Goal: Information Seeking & Learning: Learn about a topic

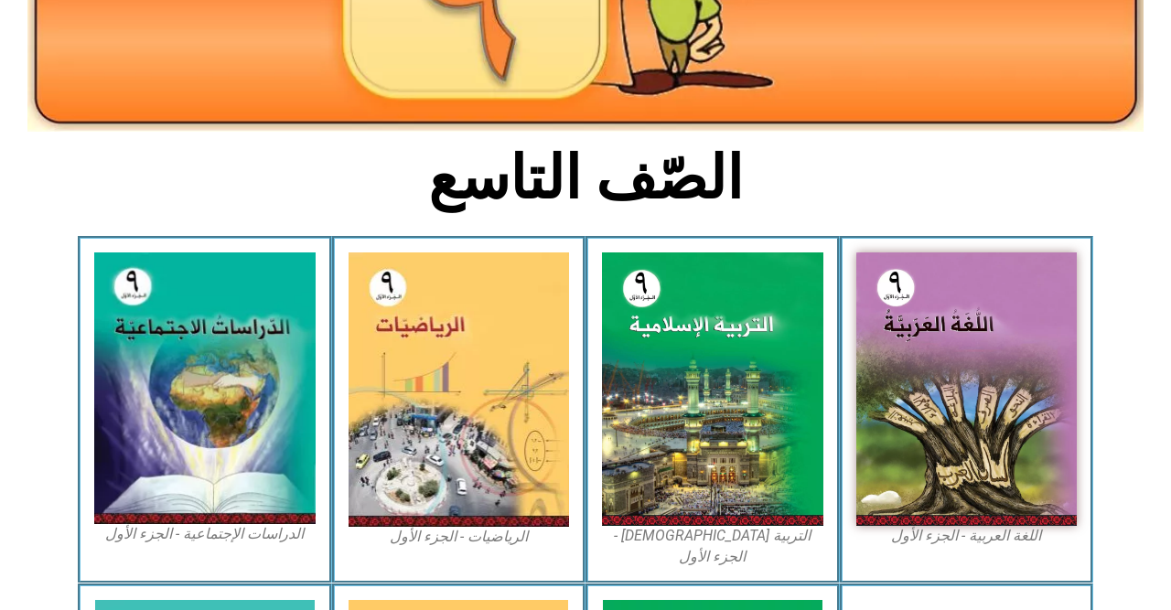
scroll to position [302, 0]
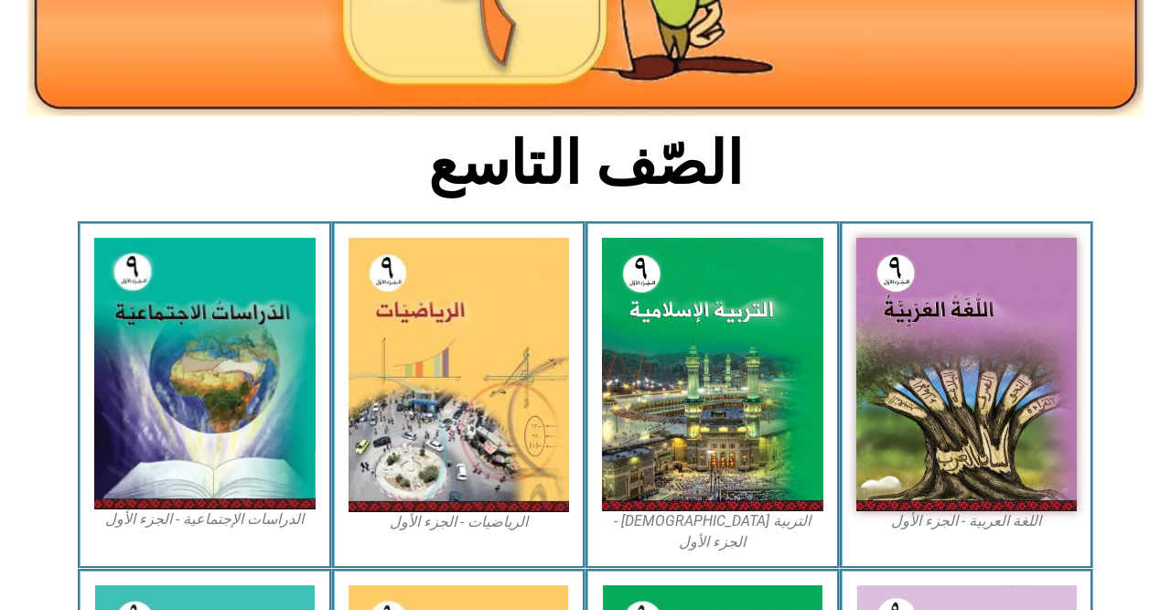
click at [723, 359] on img at bounding box center [712, 374] width 221 height 273
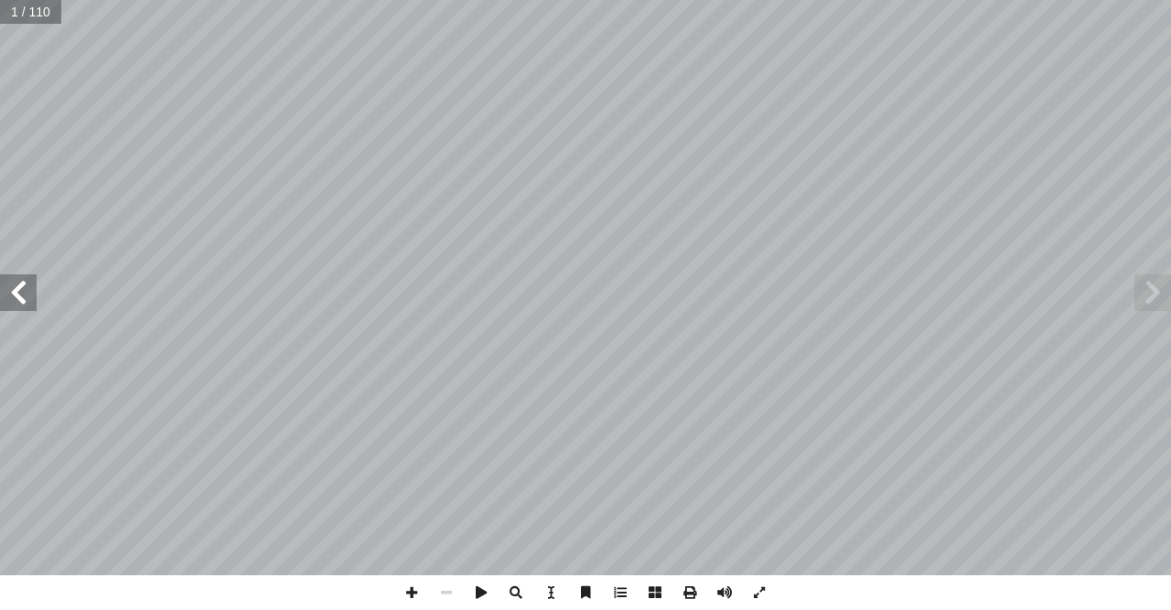
click at [24, 289] on span at bounding box center [18, 292] width 37 height 37
click at [22, 305] on span at bounding box center [18, 292] width 37 height 37
click at [29, 291] on span at bounding box center [18, 292] width 37 height 37
click at [31, 295] on span at bounding box center [18, 292] width 37 height 37
click at [34, 293] on span at bounding box center [18, 292] width 37 height 37
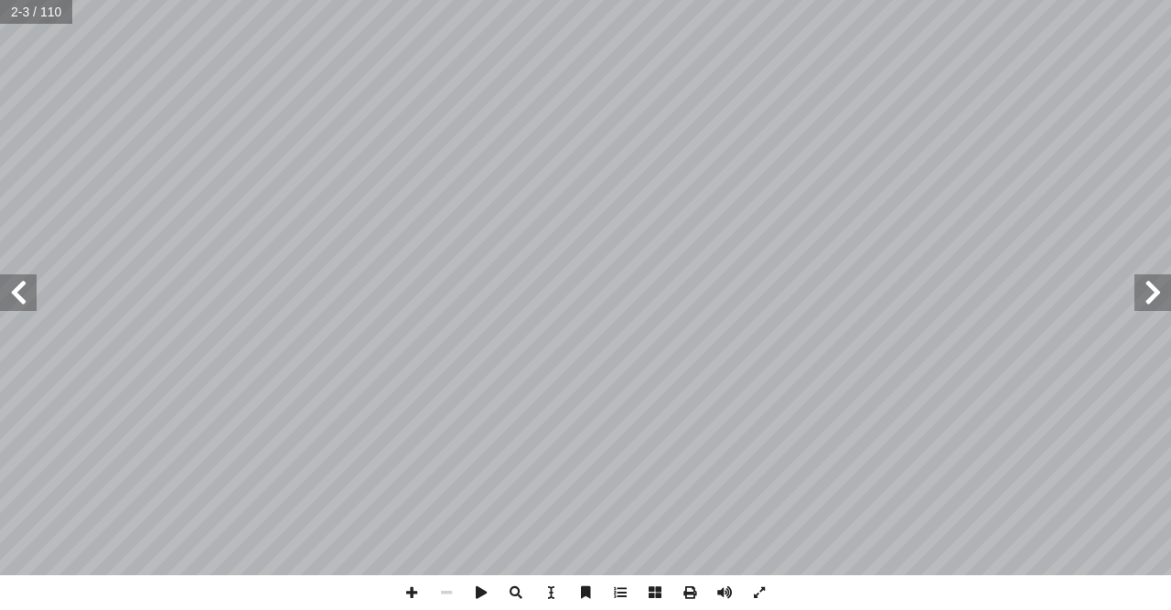
click at [25, 291] on span at bounding box center [18, 292] width 37 height 37
click at [27, 294] on span at bounding box center [18, 292] width 37 height 37
click at [29, 298] on span at bounding box center [18, 292] width 37 height 37
click at [29, 299] on span at bounding box center [18, 292] width 37 height 37
click at [31, 297] on span at bounding box center [18, 292] width 37 height 37
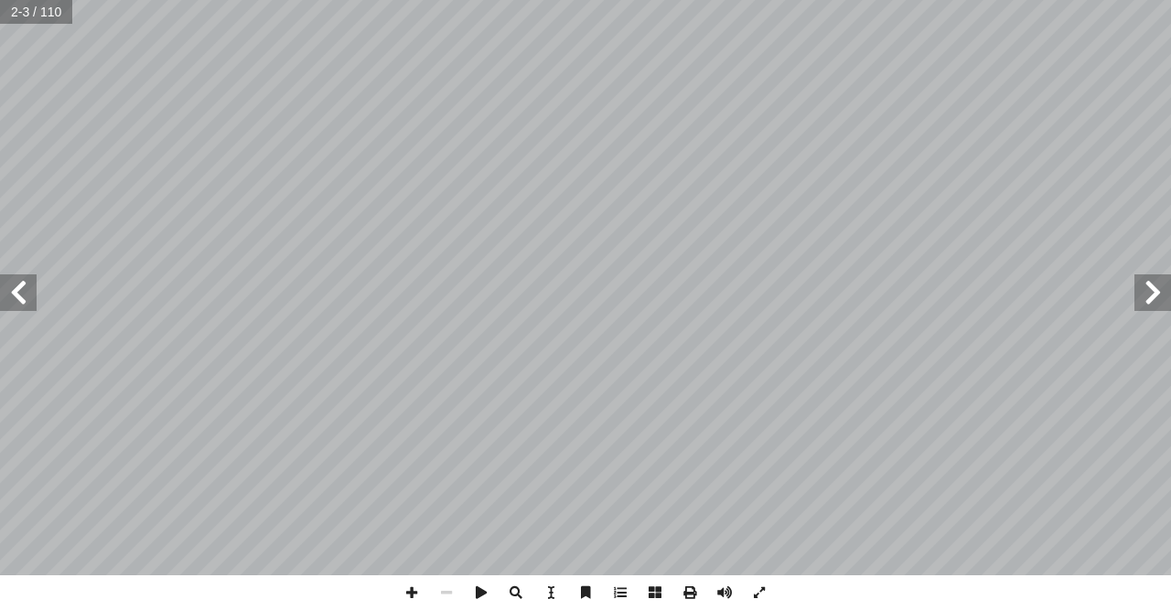
click at [33, 299] on span at bounding box center [18, 292] width 37 height 37
click at [34, 299] on span at bounding box center [18, 292] width 37 height 37
click at [33, 298] on span at bounding box center [18, 292] width 37 height 37
click at [1139, 296] on span at bounding box center [1152, 292] width 37 height 37
click at [1140, 299] on span at bounding box center [1152, 292] width 37 height 37
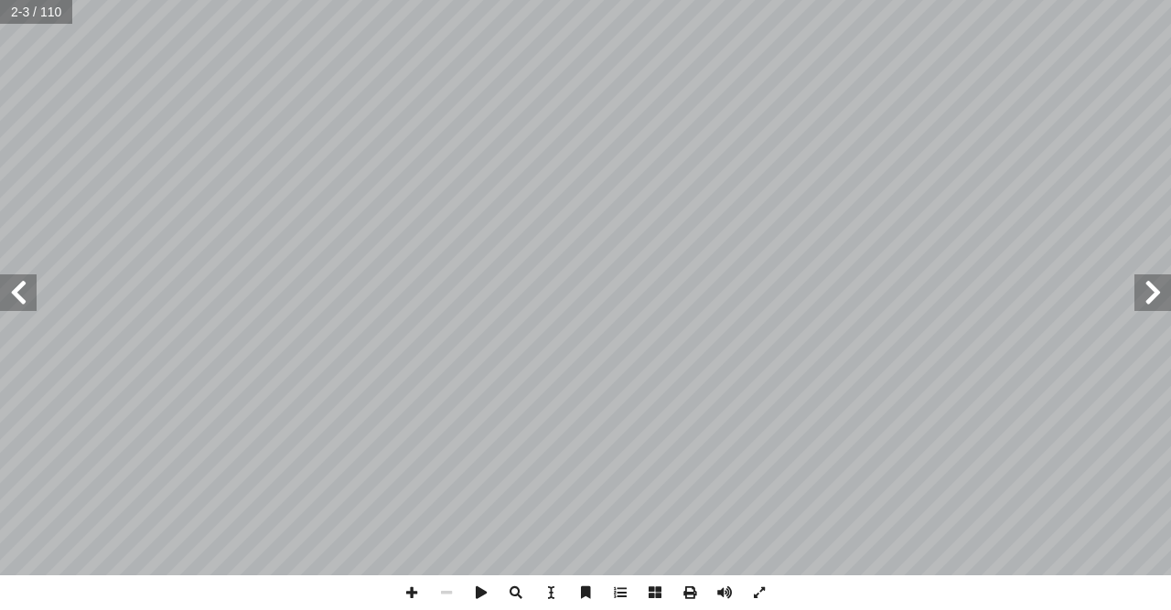
click at [1140, 295] on span at bounding box center [1152, 292] width 37 height 37
click at [1141, 296] on span at bounding box center [1152, 292] width 37 height 37
click at [1141, 298] on span at bounding box center [1152, 292] width 37 height 37
click at [1145, 294] on span at bounding box center [1152, 292] width 37 height 37
click at [1158, 287] on span at bounding box center [1152, 292] width 37 height 37
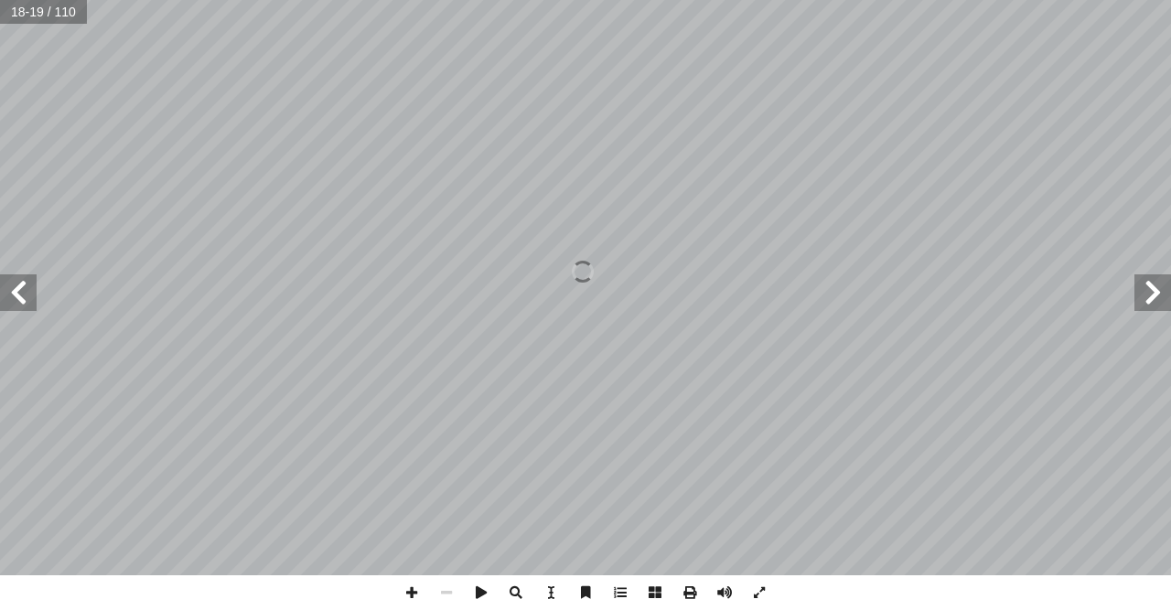
click at [1160, 287] on span at bounding box center [1152, 292] width 37 height 37
click at [1158, 286] on span at bounding box center [1152, 292] width 37 height 37
click at [1156, 287] on span at bounding box center [1152, 292] width 37 height 37
click at [1158, 290] on span at bounding box center [1152, 292] width 37 height 37
click at [1156, 289] on span at bounding box center [1152, 292] width 37 height 37
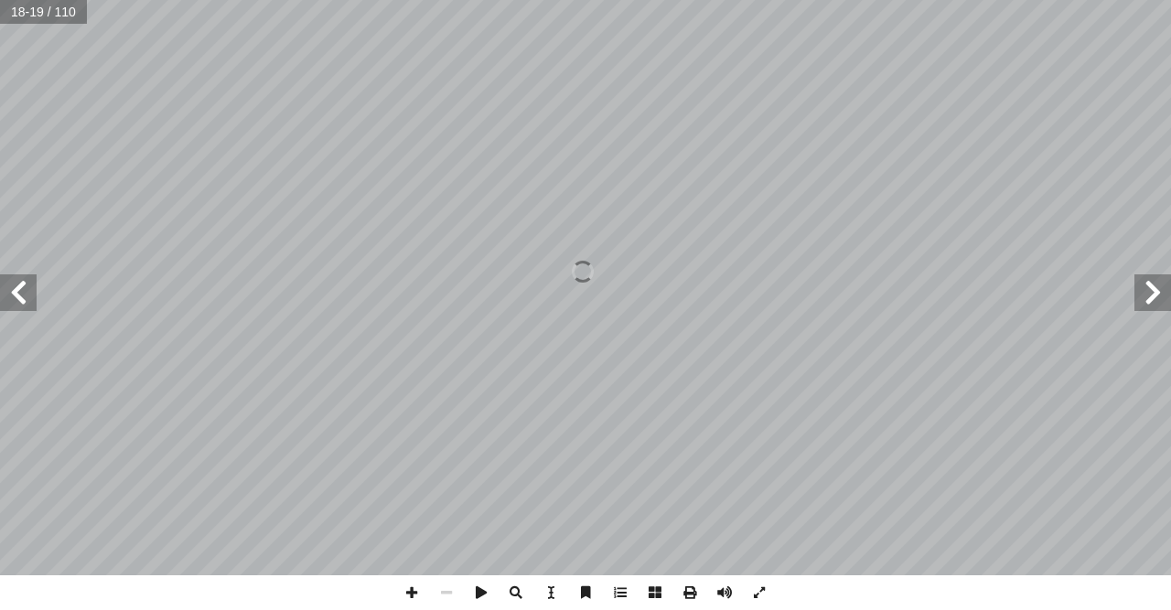
click at [1160, 288] on span at bounding box center [1152, 292] width 37 height 37
click at [1158, 284] on span at bounding box center [1152, 292] width 37 height 37
click at [1158, 289] on span at bounding box center [1152, 292] width 37 height 37
click at [1156, 288] on span at bounding box center [1152, 292] width 37 height 37
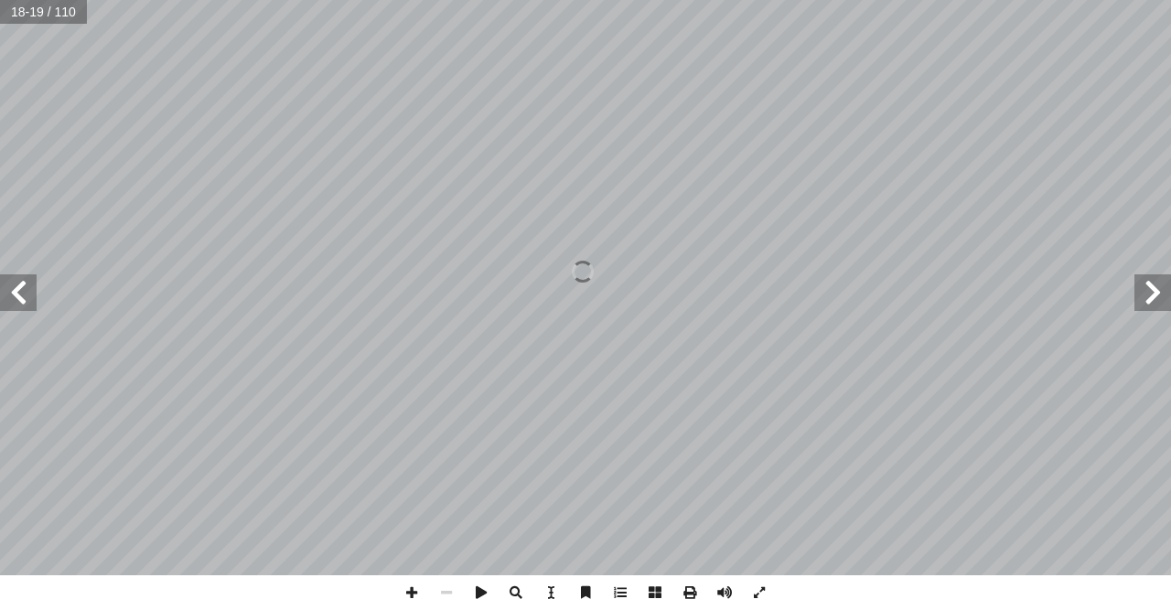
click at [1158, 289] on span at bounding box center [1152, 292] width 37 height 37
click at [1143, 289] on span at bounding box center [1152, 292] width 37 height 37
click at [1145, 291] on span at bounding box center [1152, 292] width 37 height 37
click at [1145, 292] on span at bounding box center [1152, 292] width 37 height 37
click at [1143, 294] on span at bounding box center [1152, 292] width 37 height 37
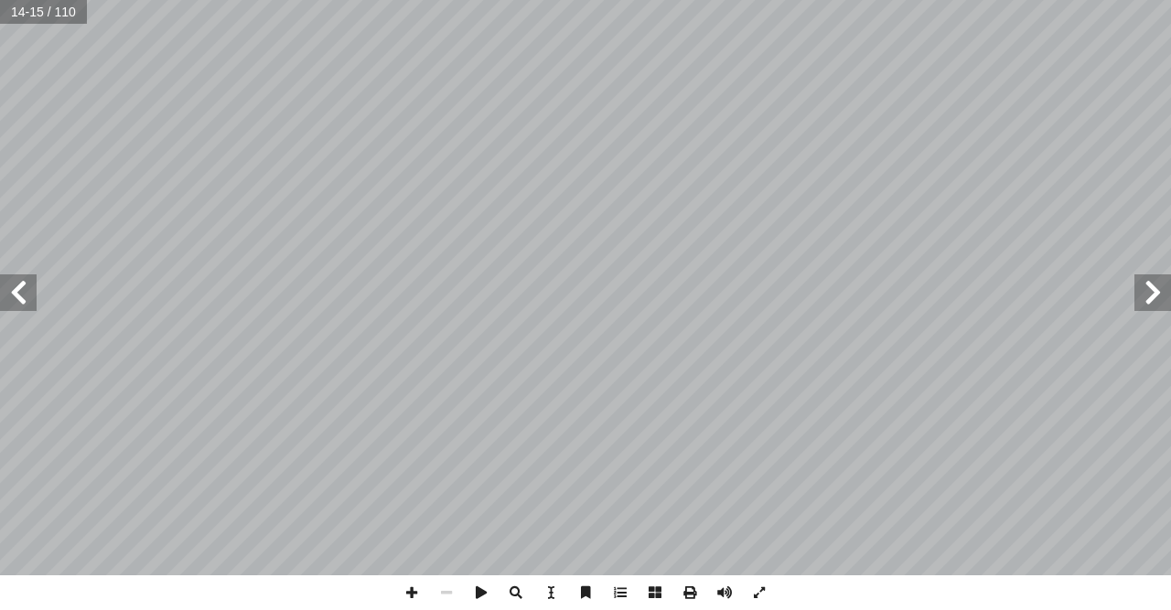
click at [1143, 293] on span at bounding box center [1152, 292] width 37 height 37
click at [26, 284] on span at bounding box center [18, 292] width 37 height 37
click at [1145, 294] on span at bounding box center [1152, 292] width 37 height 37
click at [1145, 296] on span at bounding box center [1152, 292] width 37 height 37
click at [32, 305] on span at bounding box center [18, 292] width 37 height 37
